Goal: Task Accomplishment & Management: Complete application form

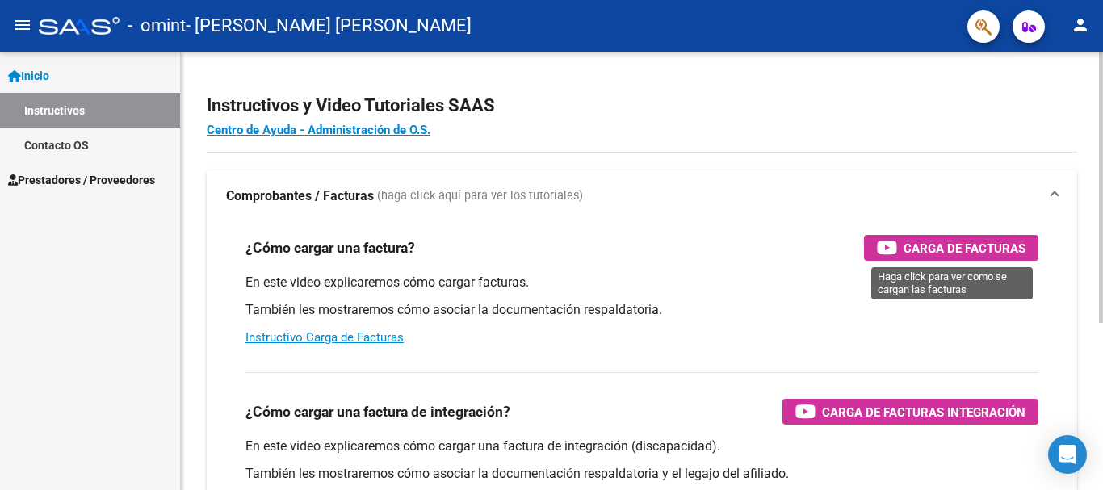
click at [959, 243] on span "Carga de Facturas" at bounding box center [965, 248] width 122 height 20
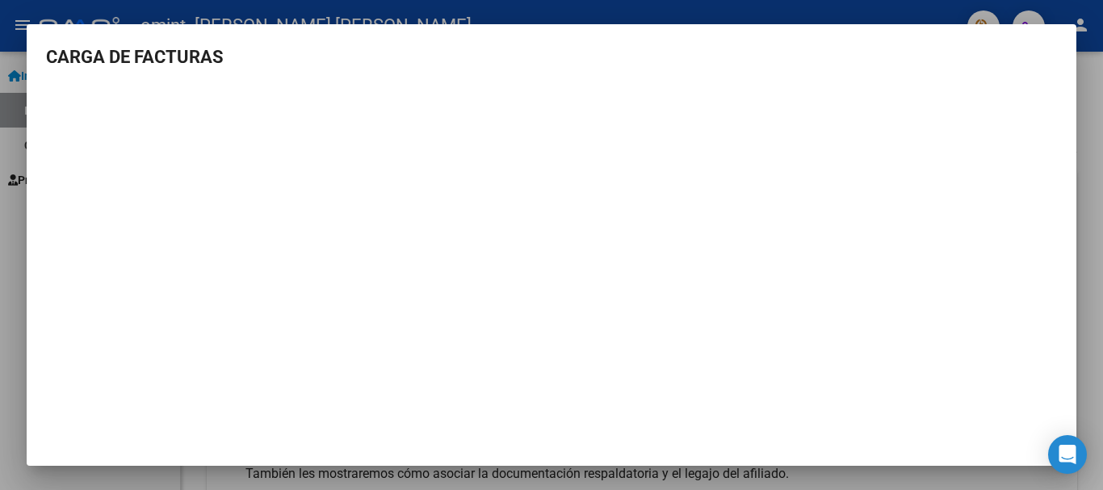
click at [884, 7] on div at bounding box center [551, 245] width 1103 height 490
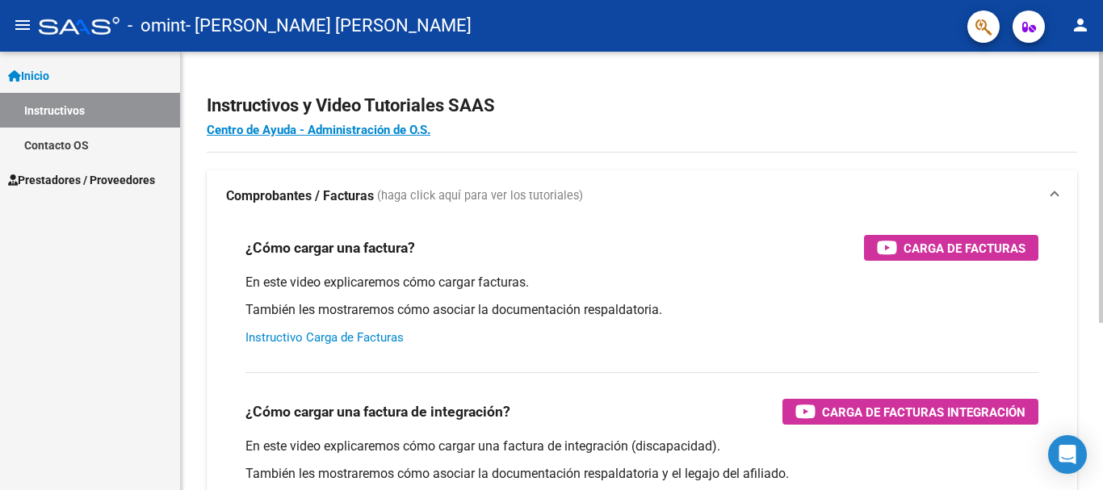
click at [358, 333] on link "Instructivo Carga de Facturas" at bounding box center [324, 337] width 158 height 15
click at [49, 72] on span "Inicio" at bounding box center [28, 76] width 41 height 18
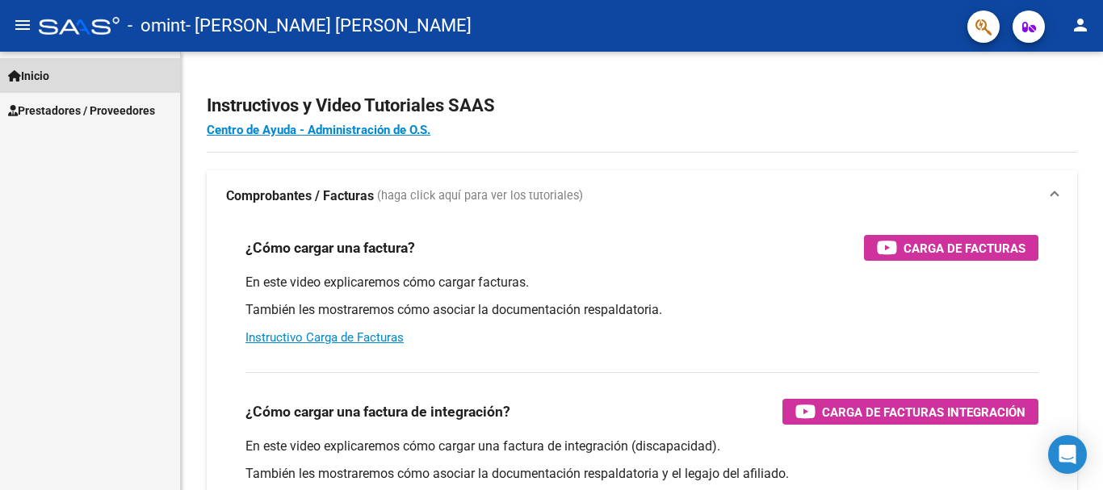
click at [49, 72] on span "Inicio" at bounding box center [28, 76] width 41 height 18
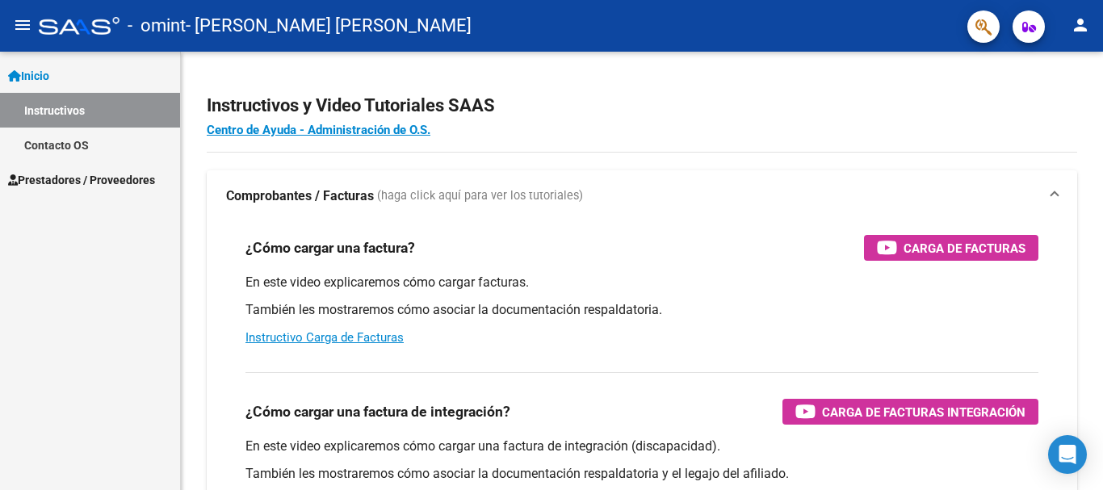
click at [51, 173] on span "Prestadores / Proveedores" at bounding box center [81, 180] width 147 height 18
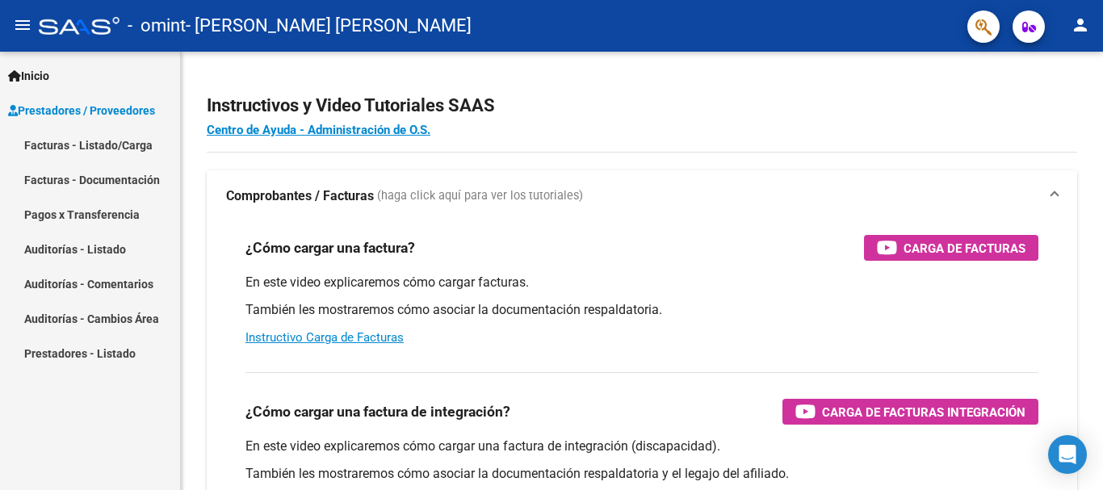
click at [68, 179] on link "Facturas - Documentación" at bounding box center [90, 179] width 180 height 35
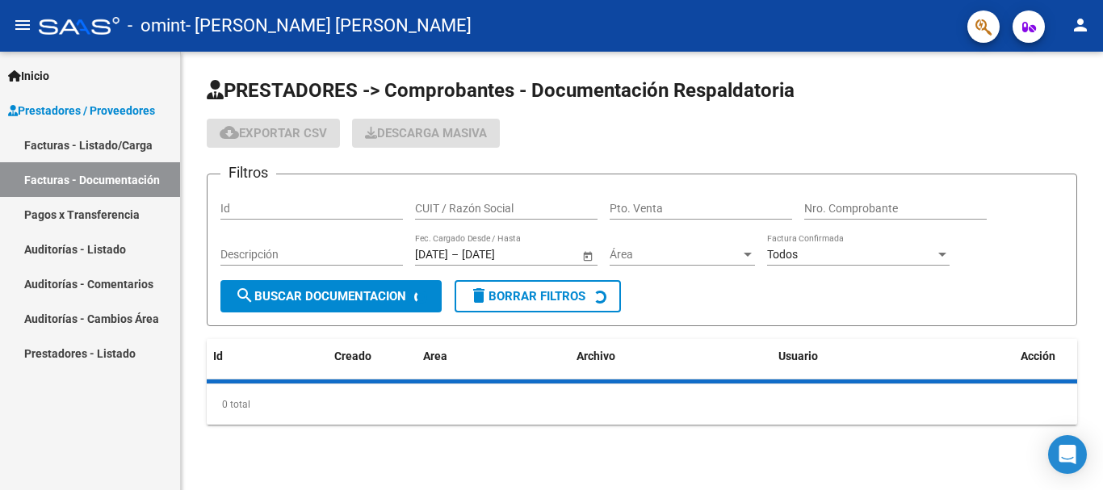
click at [62, 147] on link "Facturas - Listado/Carga" at bounding box center [90, 145] width 180 height 35
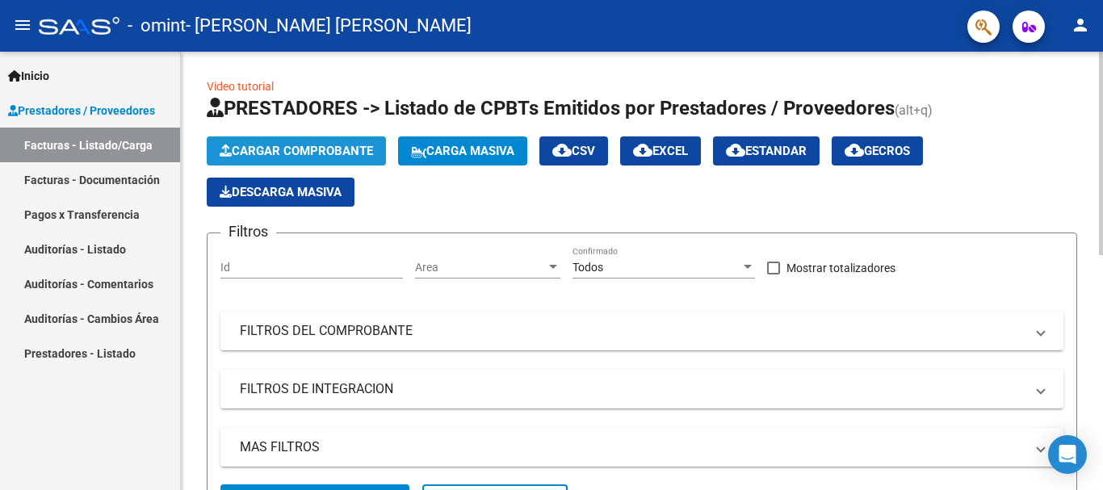
click at [287, 152] on span "Cargar Comprobante" at bounding box center [296, 151] width 153 height 15
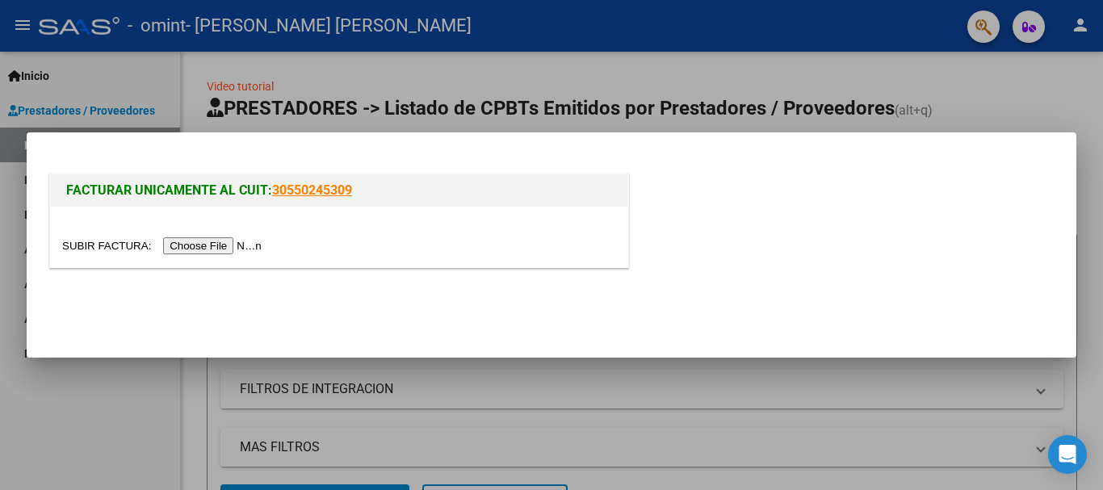
click at [226, 250] on input "file" at bounding box center [164, 245] width 204 height 17
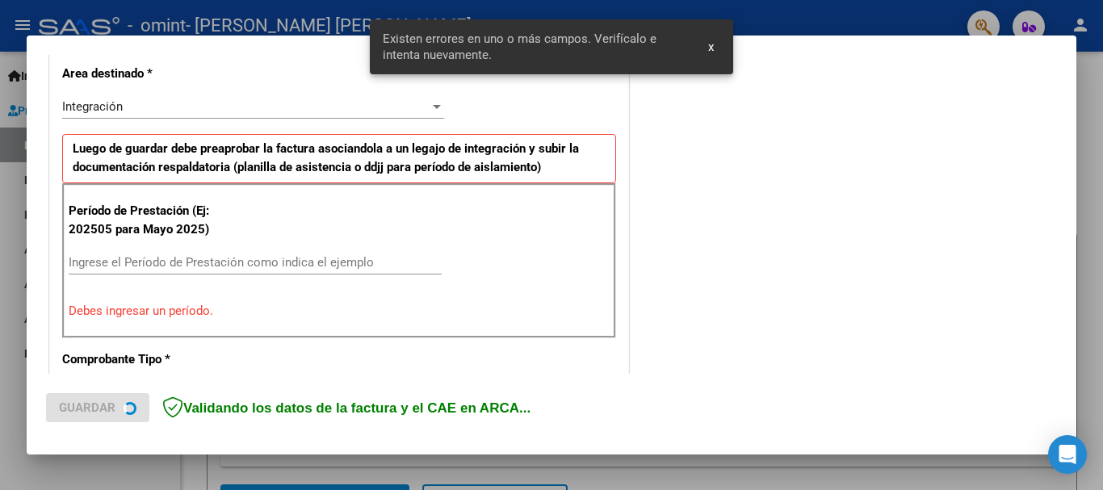
scroll to position [373, 0]
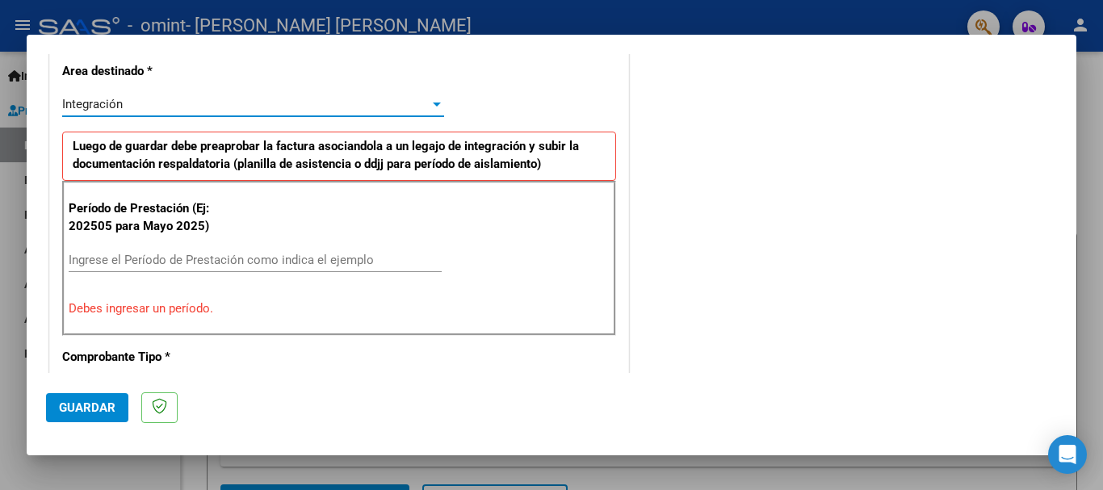
click at [339, 107] on div "Integración" at bounding box center [245, 104] width 367 height 15
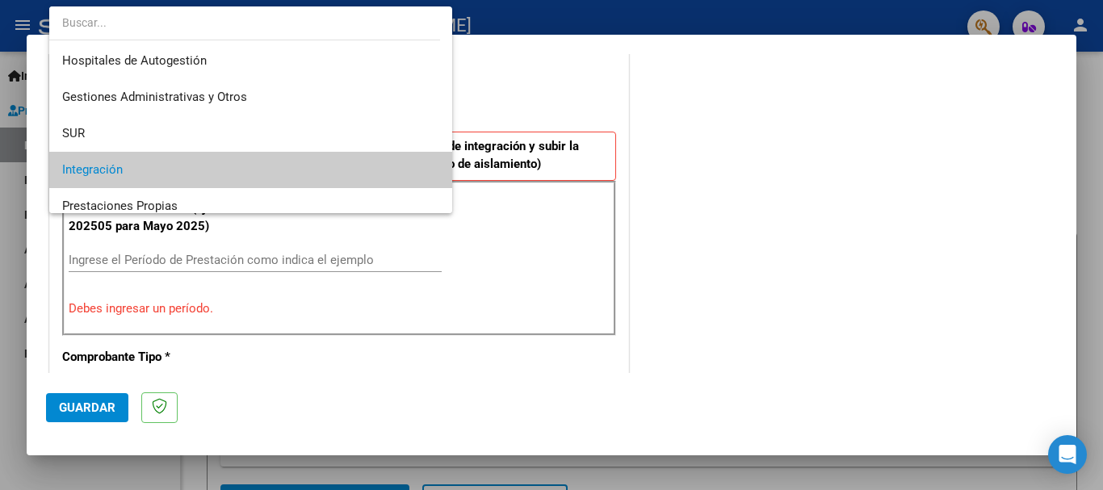
scroll to position [66, 0]
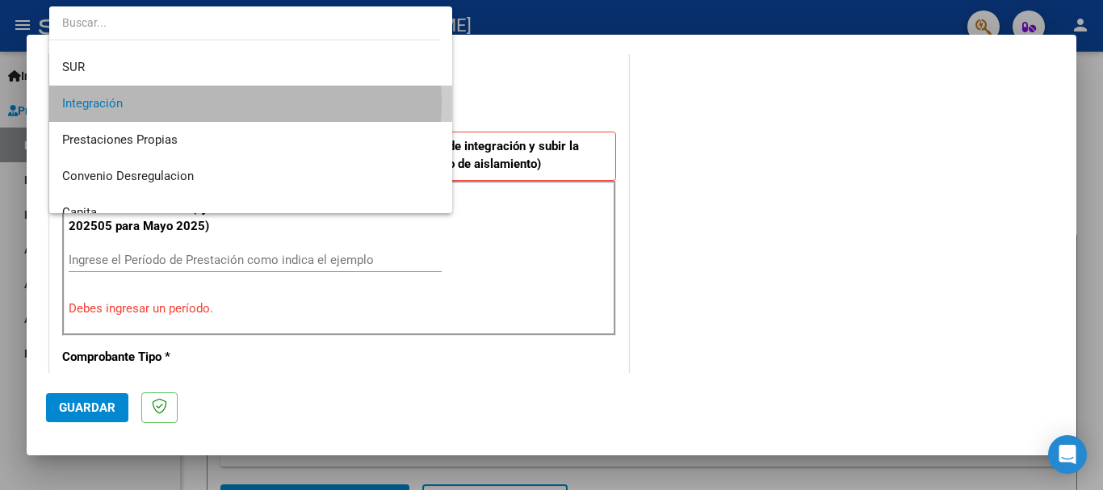
click at [242, 103] on span "Integración" at bounding box center [250, 104] width 377 height 36
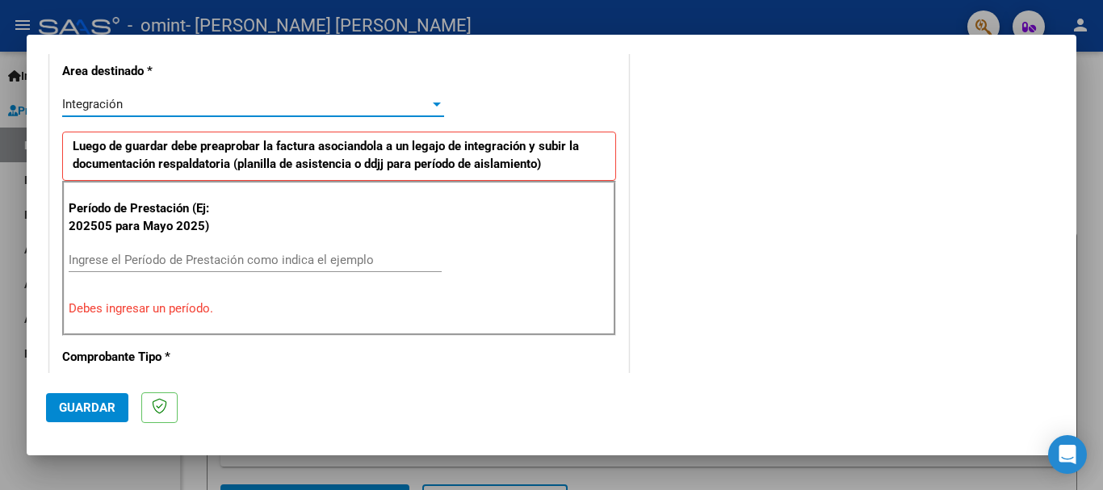
click at [174, 261] on input "Ingrese el Período de Prestación como indica el ejemplo" at bounding box center [255, 260] width 373 height 15
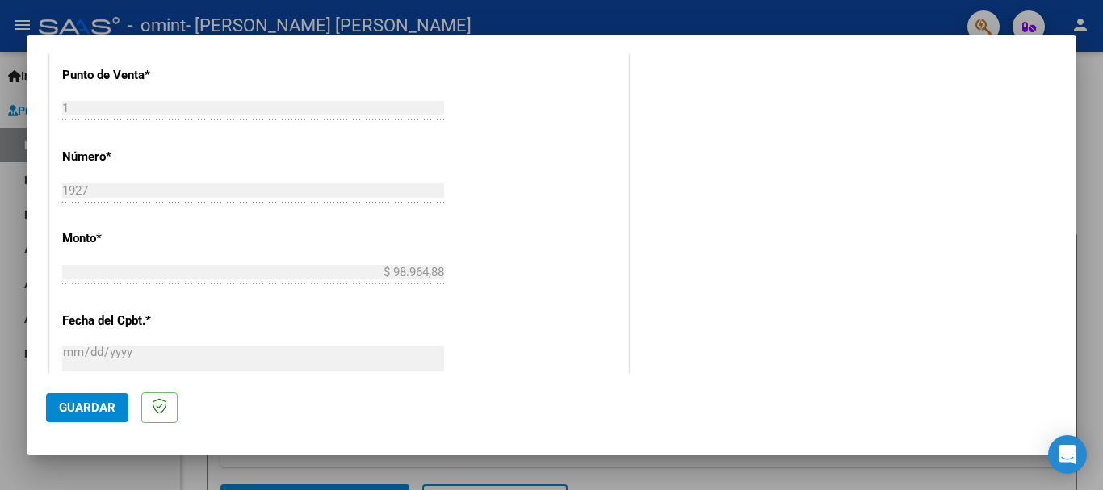
scroll to position [696, 0]
type input "202508"
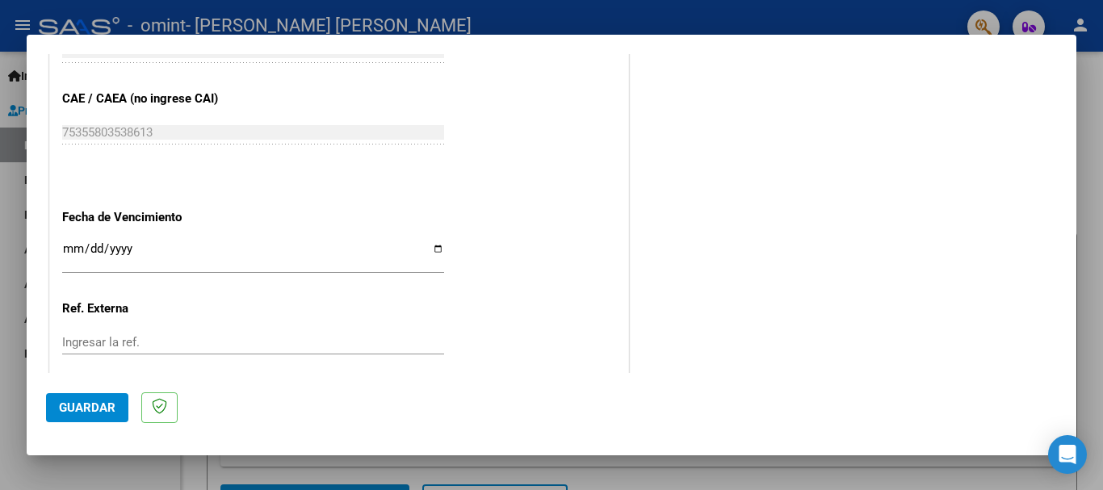
scroll to position [1019, 0]
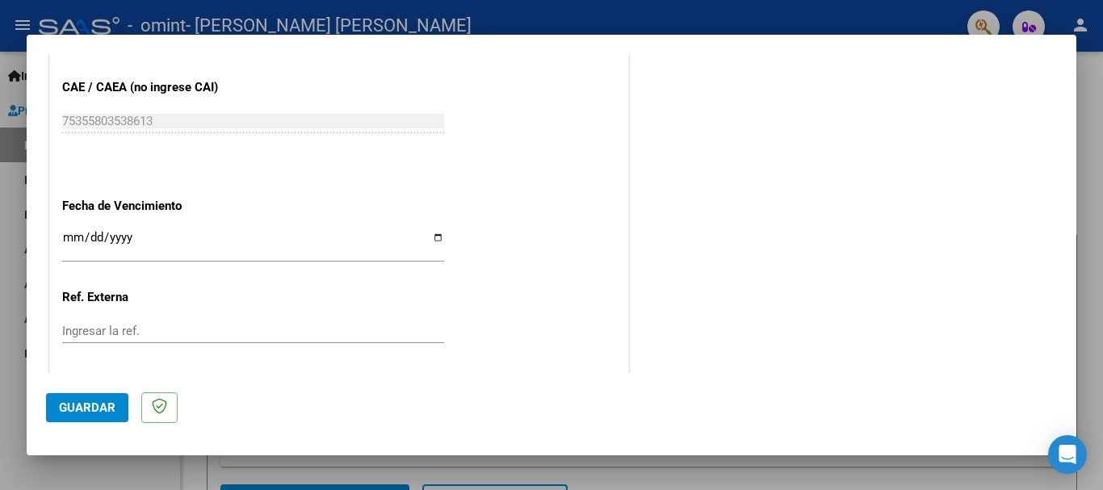
click at [430, 239] on input "Ingresar la fecha" at bounding box center [253, 244] width 382 height 26
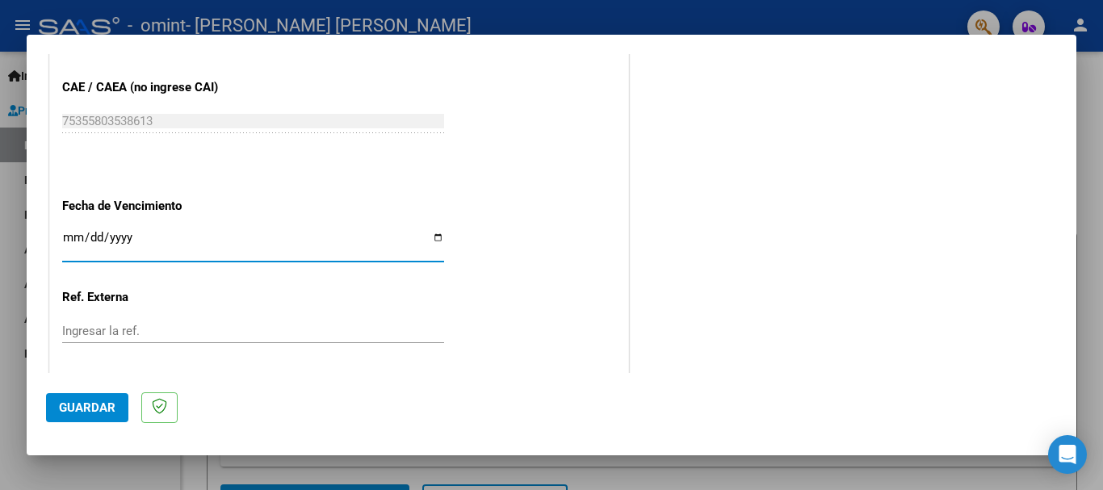
type input "[DATE]"
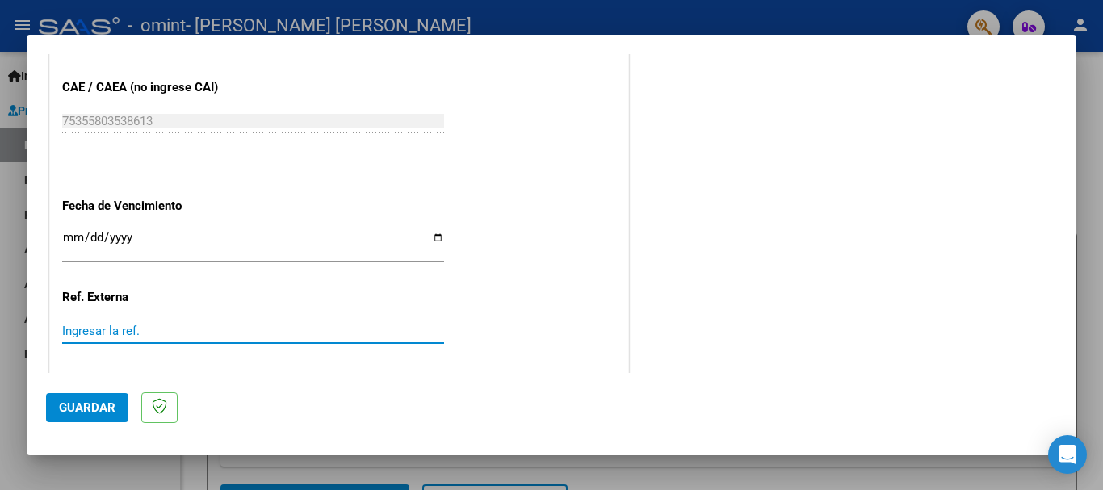
click at [166, 333] on input "Ingresar la ref." at bounding box center [253, 331] width 382 height 15
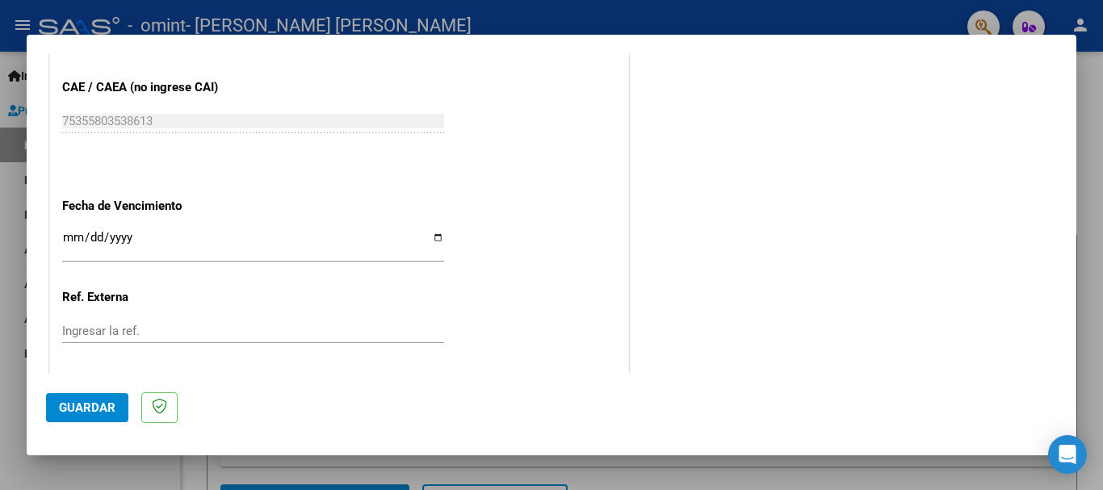
scroll to position [1102, 0]
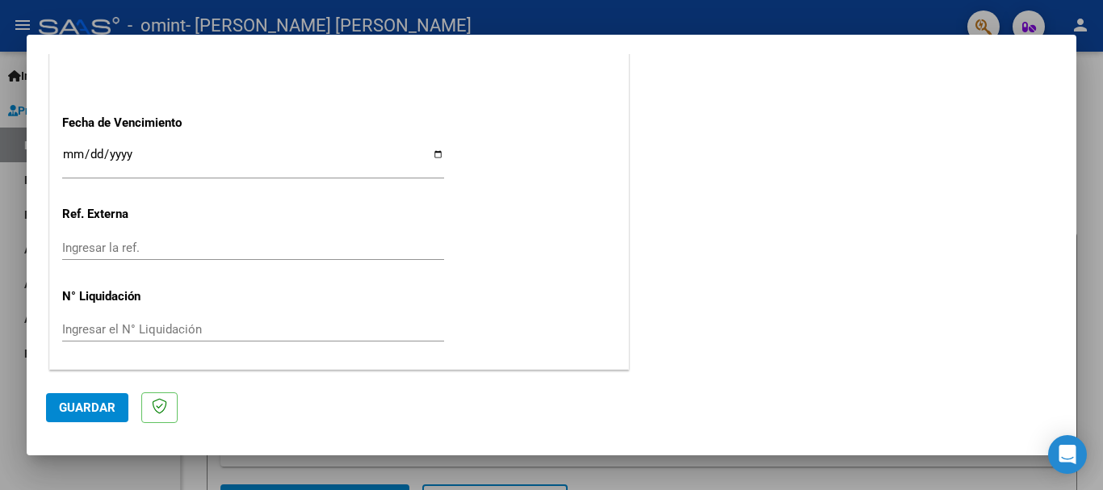
click at [86, 396] on button "Guardar" at bounding box center [87, 407] width 82 height 29
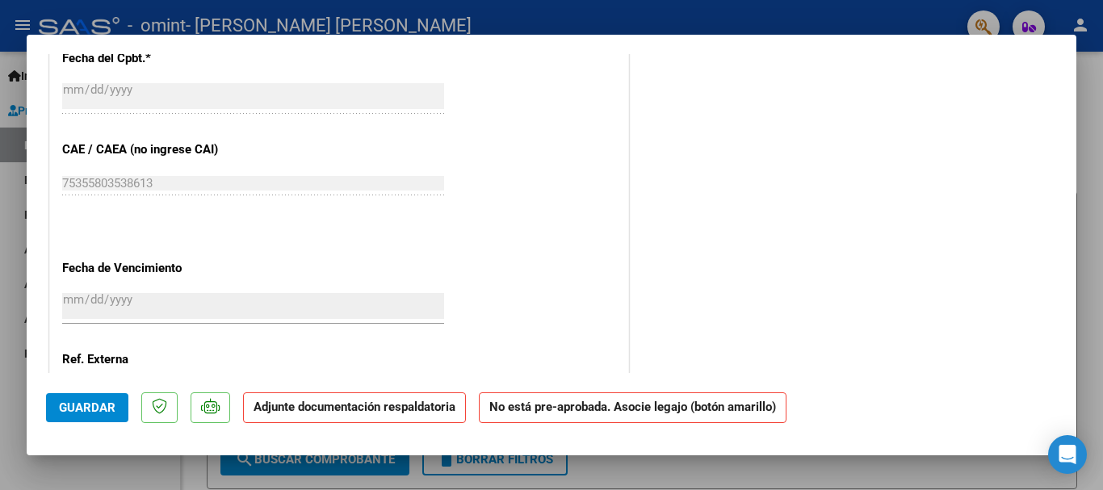
scroll to position [1276, 0]
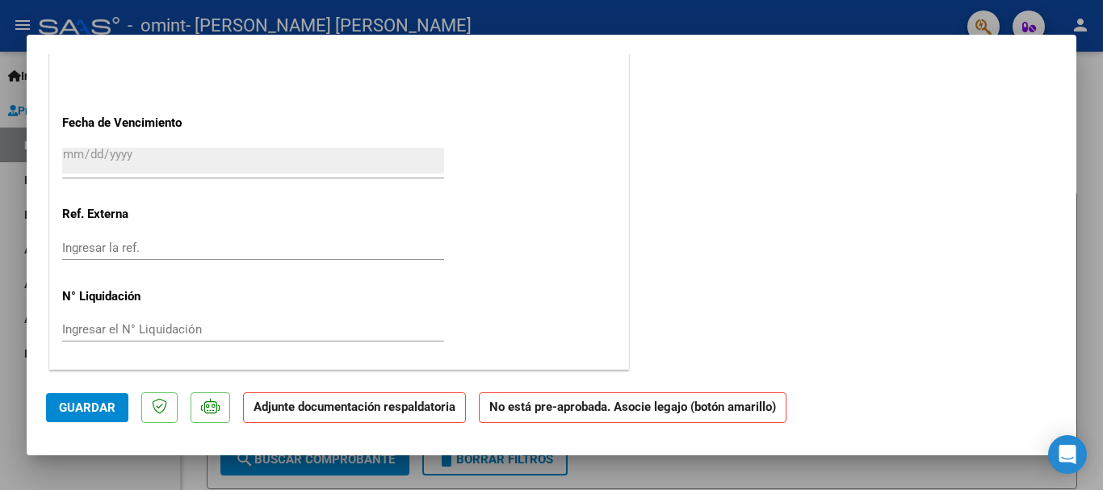
click at [367, 411] on strong "Adjunte documentación respaldatoria" at bounding box center [355, 407] width 202 height 15
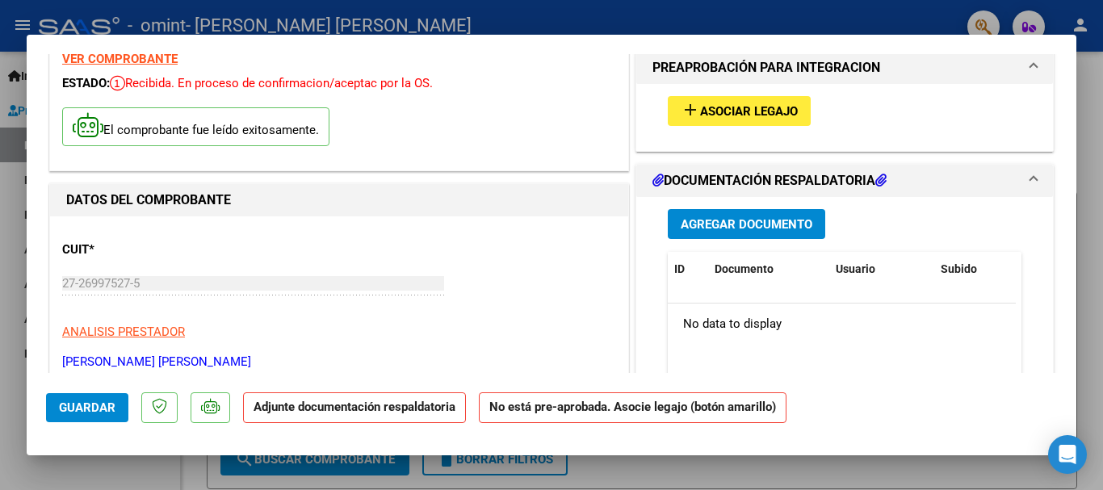
scroll to position [226, 0]
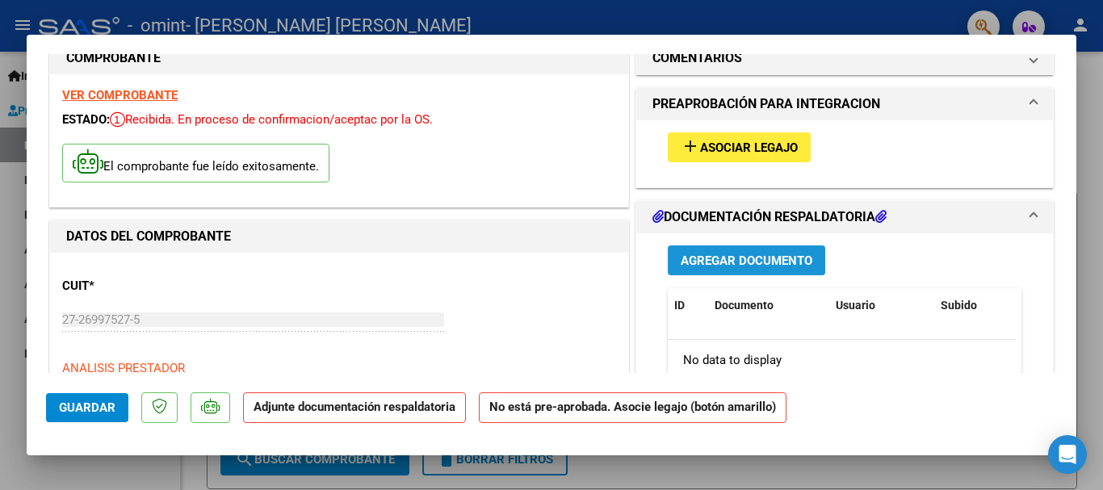
click at [710, 258] on span "Agregar Documento" at bounding box center [747, 261] width 132 height 15
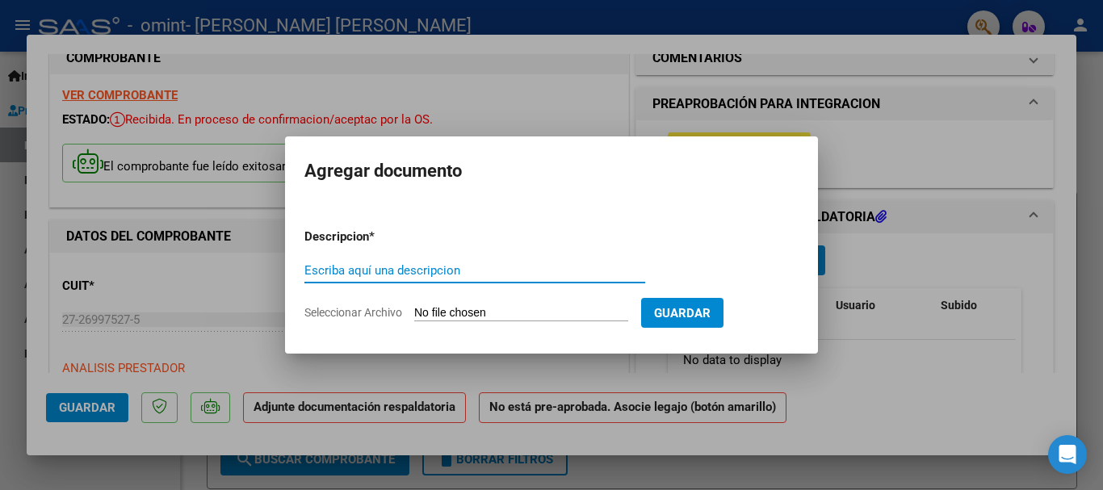
click at [414, 271] on input "Escriba aquí una descripcion" at bounding box center [474, 270] width 341 height 15
click at [377, 313] on span "Seleccionar Archivo" at bounding box center [353, 312] width 98 height 13
click at [414, 313] on input "Seleccionar Archivo" at bounding box center [521, 313] width 214 height 15
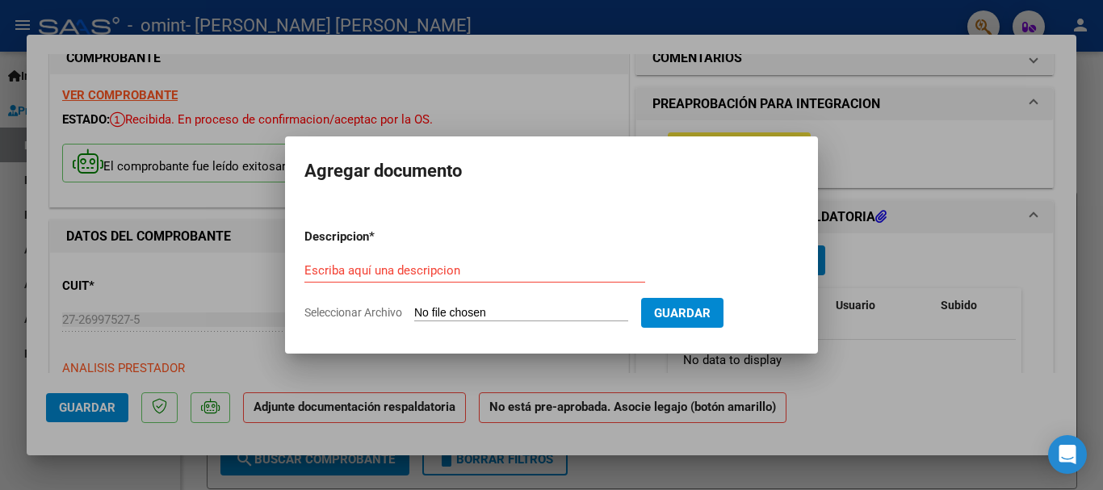
type input "C:\fakepath\[PERSON_NAME].pdf"
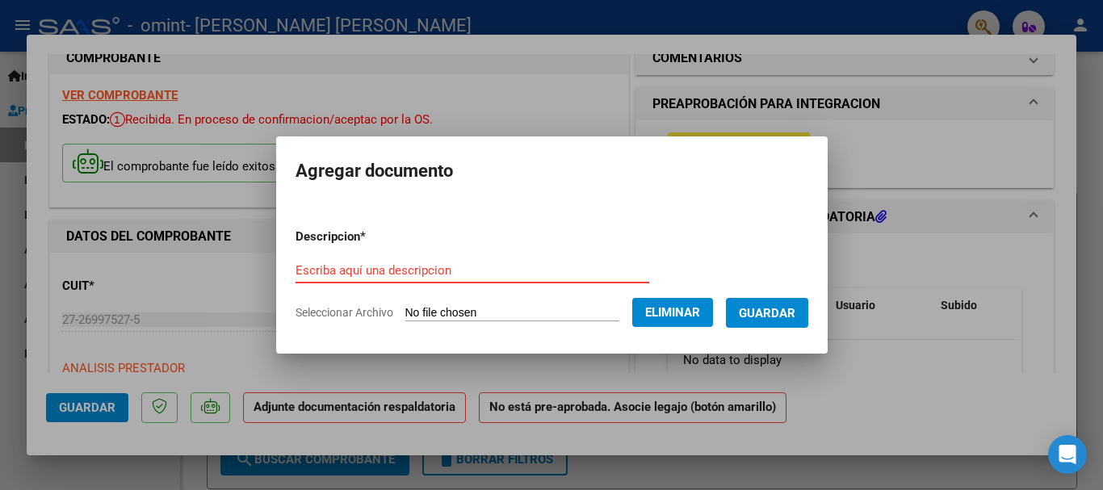
click at [362, 274] on input "Escriba aquí una descripcion" at bounding box center [473, 270] width 354 height 15
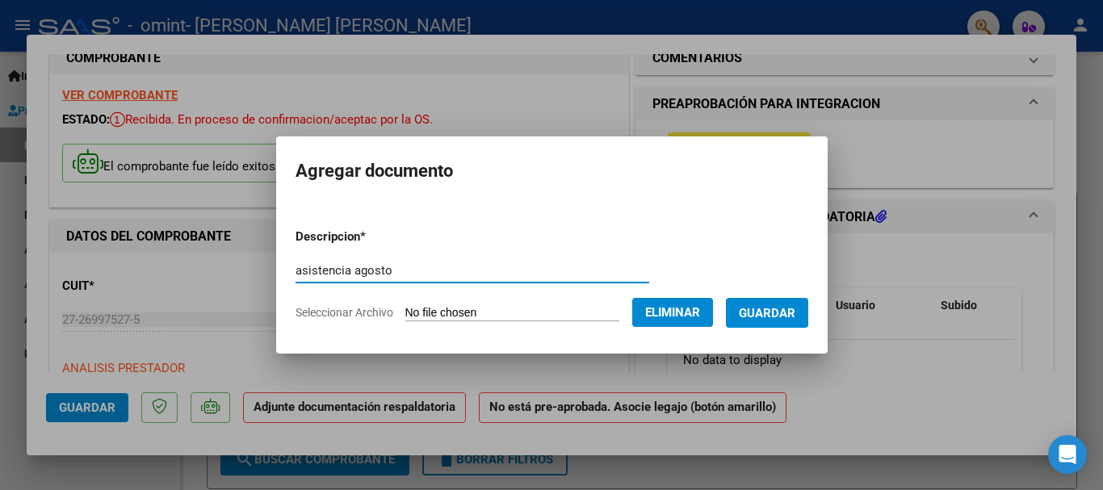
type input "asistencia agosto"
drag, startPoint x: 802, startPoint y: 316, endPoint x: 791, endPoint y: 317, distance: 10.6
click at [795, 316] on span "Guardar" at bounding box center [767, 313] width 57 height 15
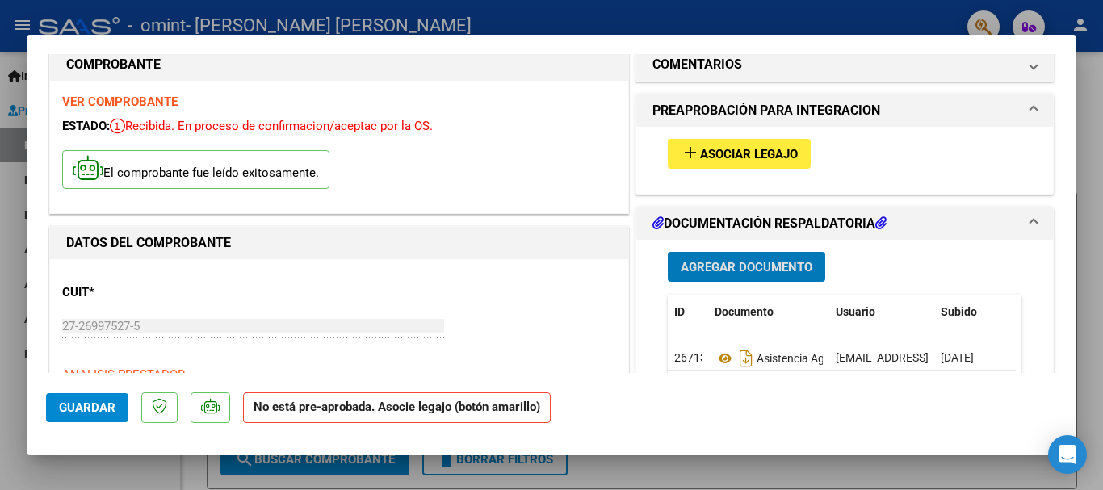
scroll to position [145, 0]
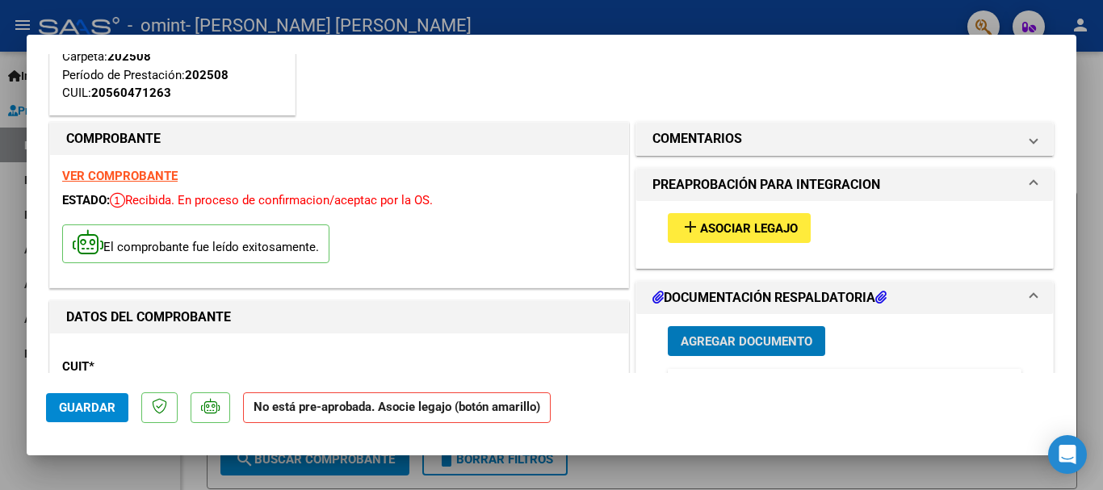
click at [739, 218] on button "add Asociar Legajo" at bounding box center [739, 228] width 143 height 30
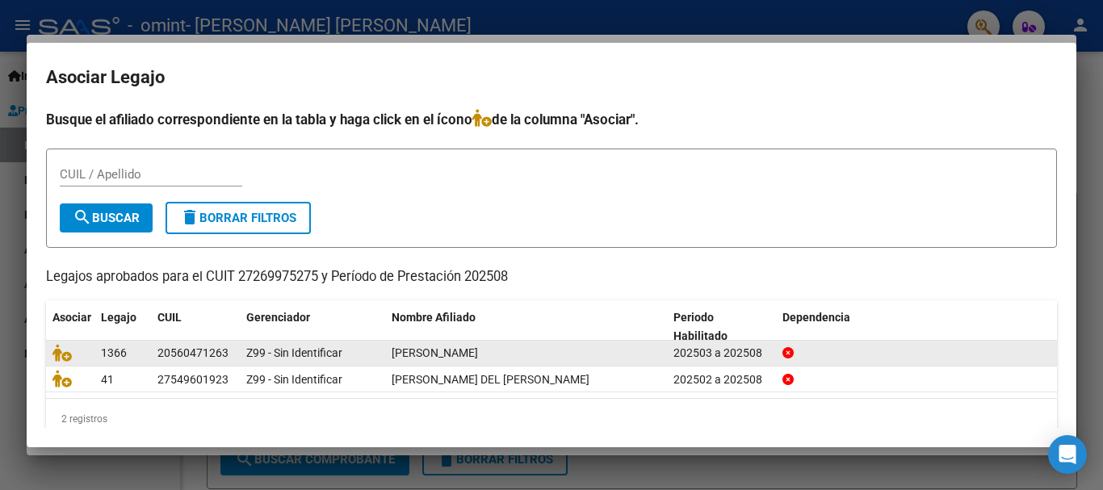
click at [159, 350] on div "20560471263" at bounding box center [192, 353] width 71 height 19
click at [66, 354] on icon at bounding box center [61, 353] width 19 height 18
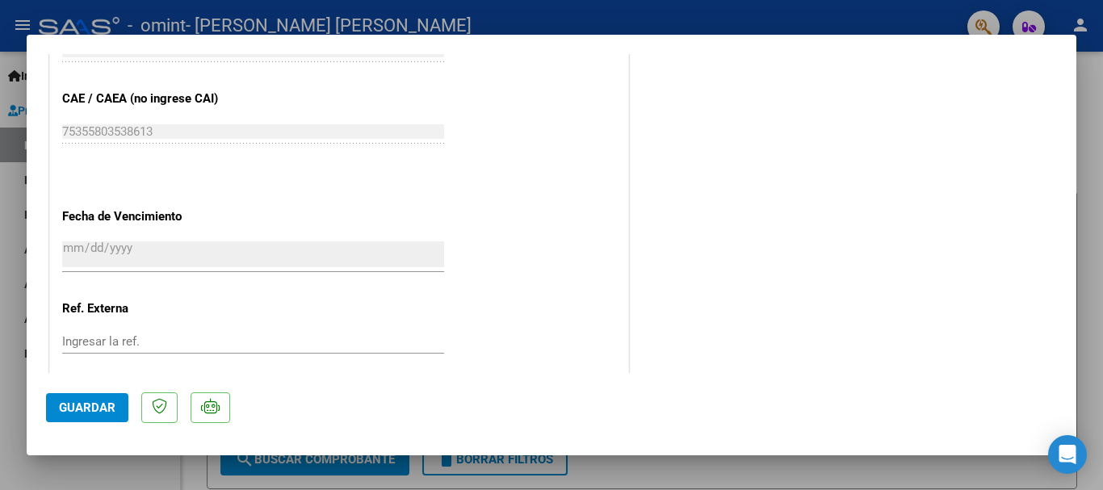
scroll to position [1318, 0]
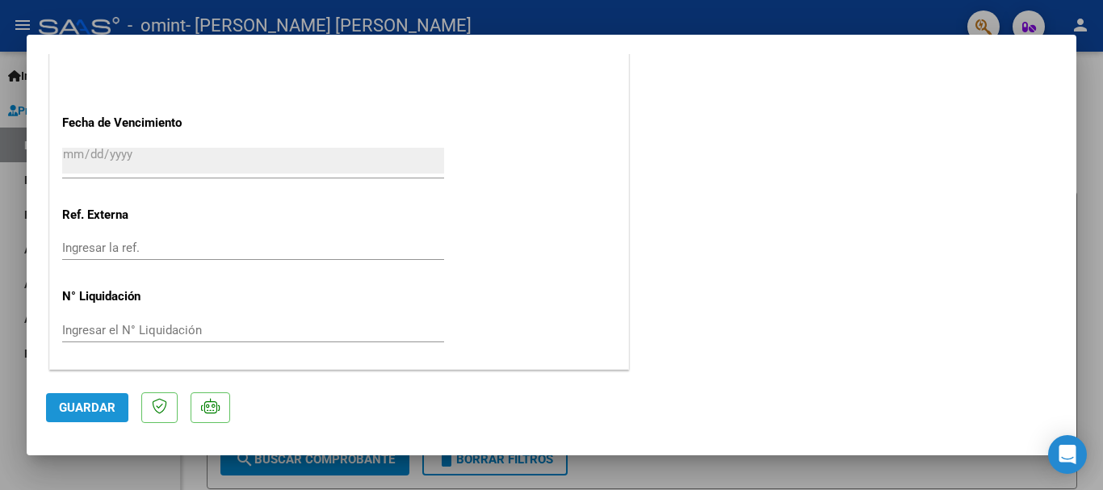
click at [69, 405] on span "Guardar" at bounding box center [87, 408] width 57 height 15
click at [673, 16] on div at bounding box center [551, 245] width 1103 height 490
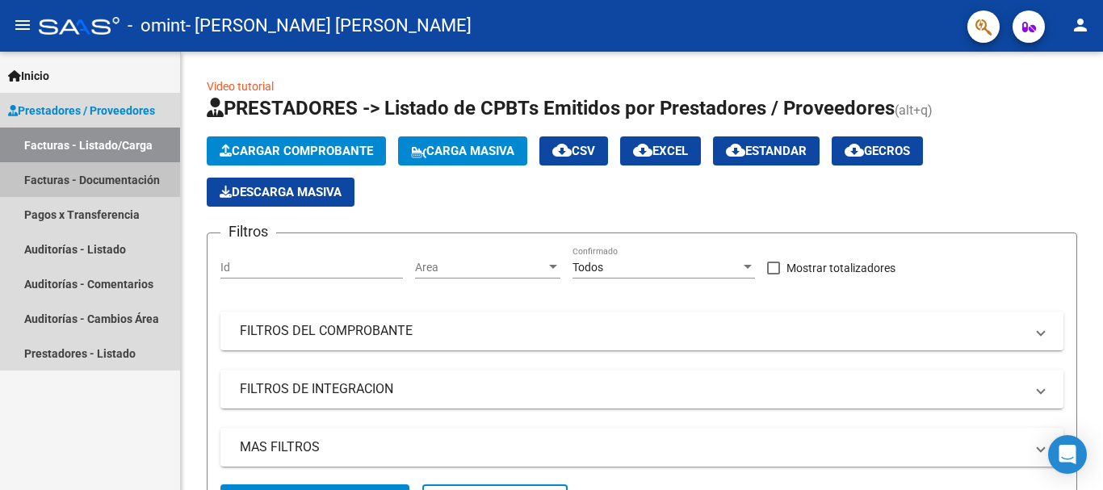
click at [124, 177] on link "Facturas - Documentación" at bounding box center [90, 179] width 180 height 35
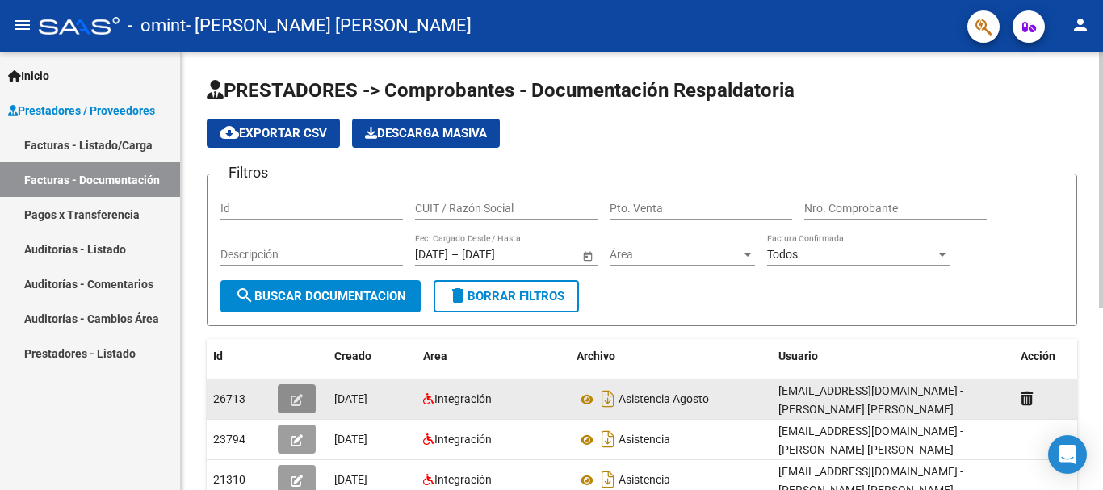
click at [296, 401] on icon "button" at bounding box center [297, 400] width 12 height 12
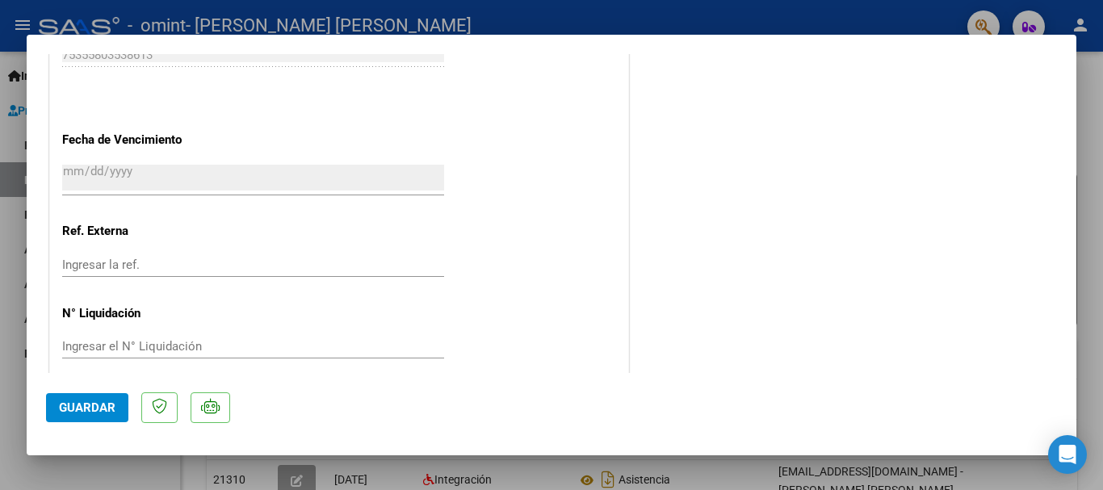
scroll to position [1259, 0]
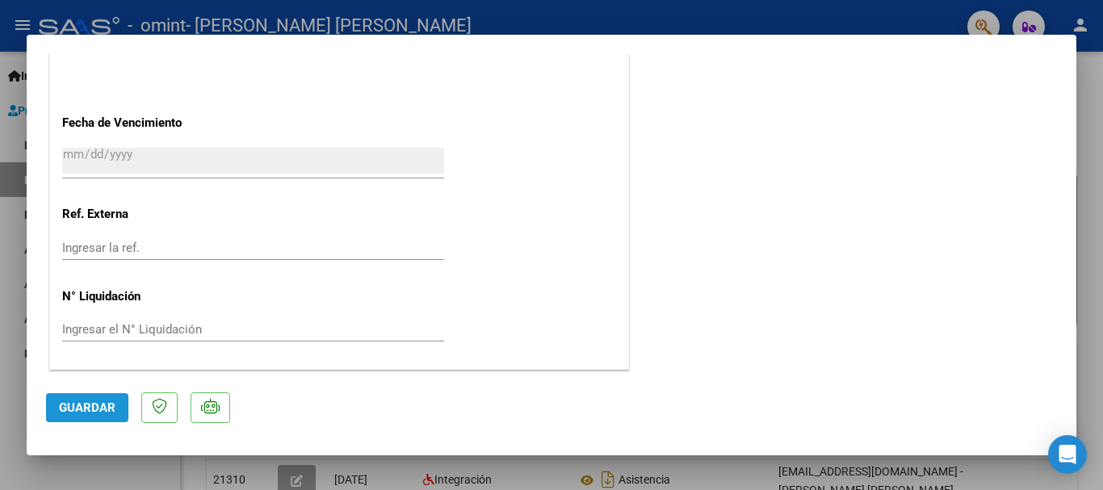
click at [84, 403] on span "Guardar" at bounding box center [87, 408] width 57 height 15
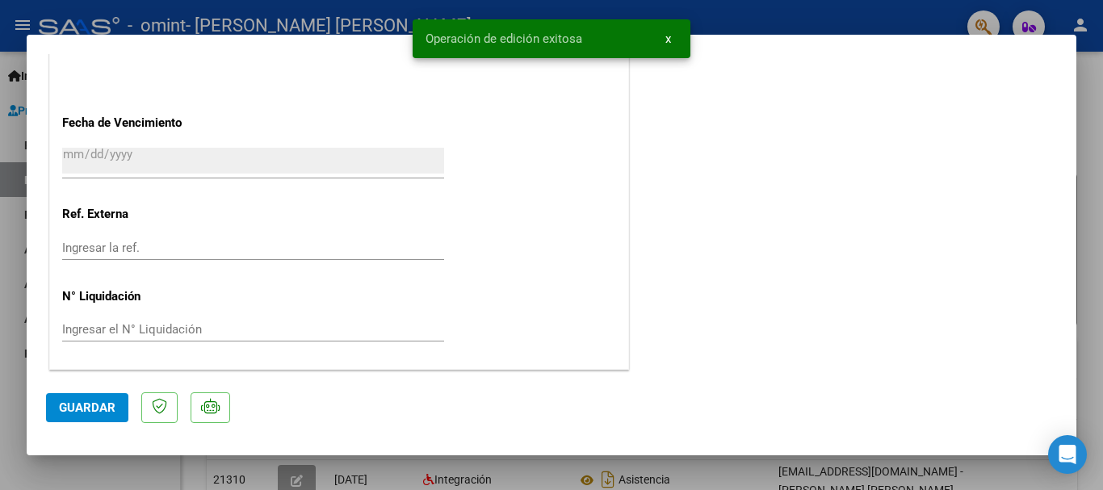
click at [667, 40] on span "x" at bounding box center [668, 38] width 6 height 15
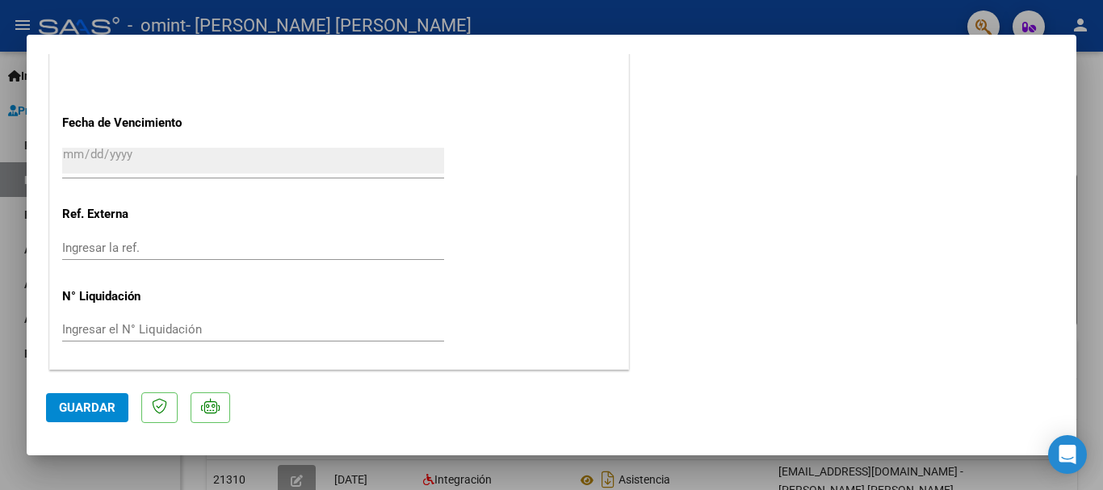
click at [881, 4] on div at bounding box center [551, 245] width 1103 height 490
type input "$ 0,00"
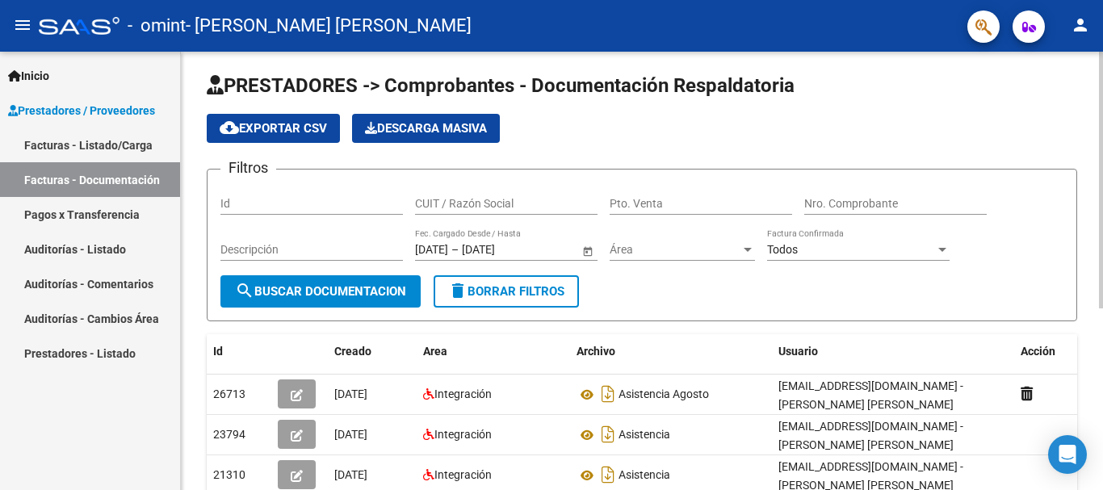
scroll to position [0, 0]
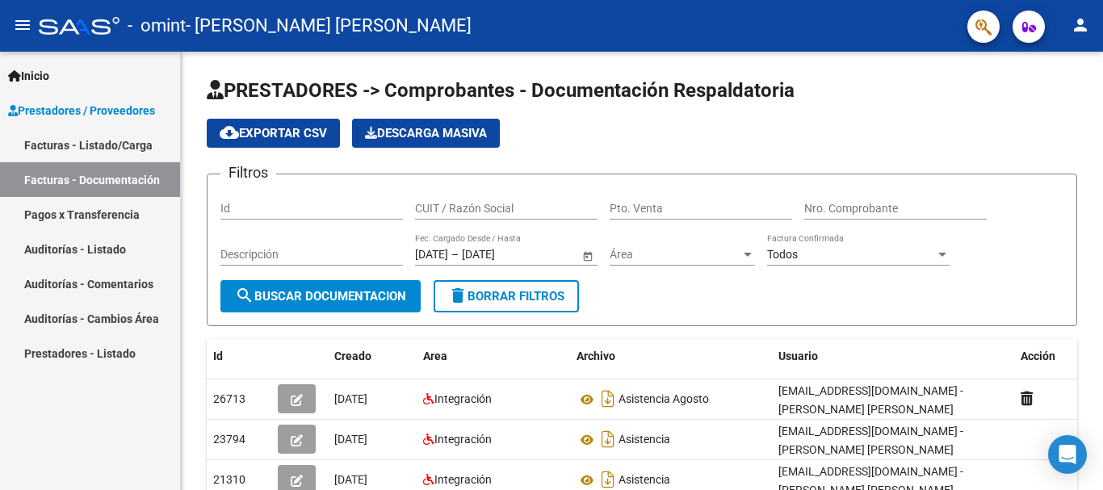
click at [1076, 28] on mat-icon "person" at bounding box center [1080, 24] width 19 height 19
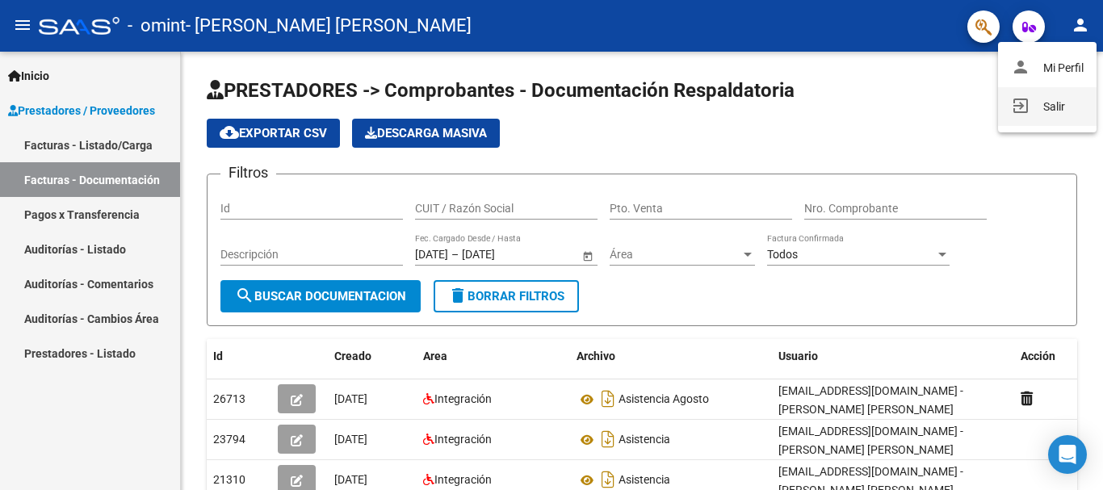
click at [1047, 108] on button "exit_to_app Salir" at bounding box center [1047, 106] width 99 height 39
